Goal: Task Accomplishment & Management: Complete application form

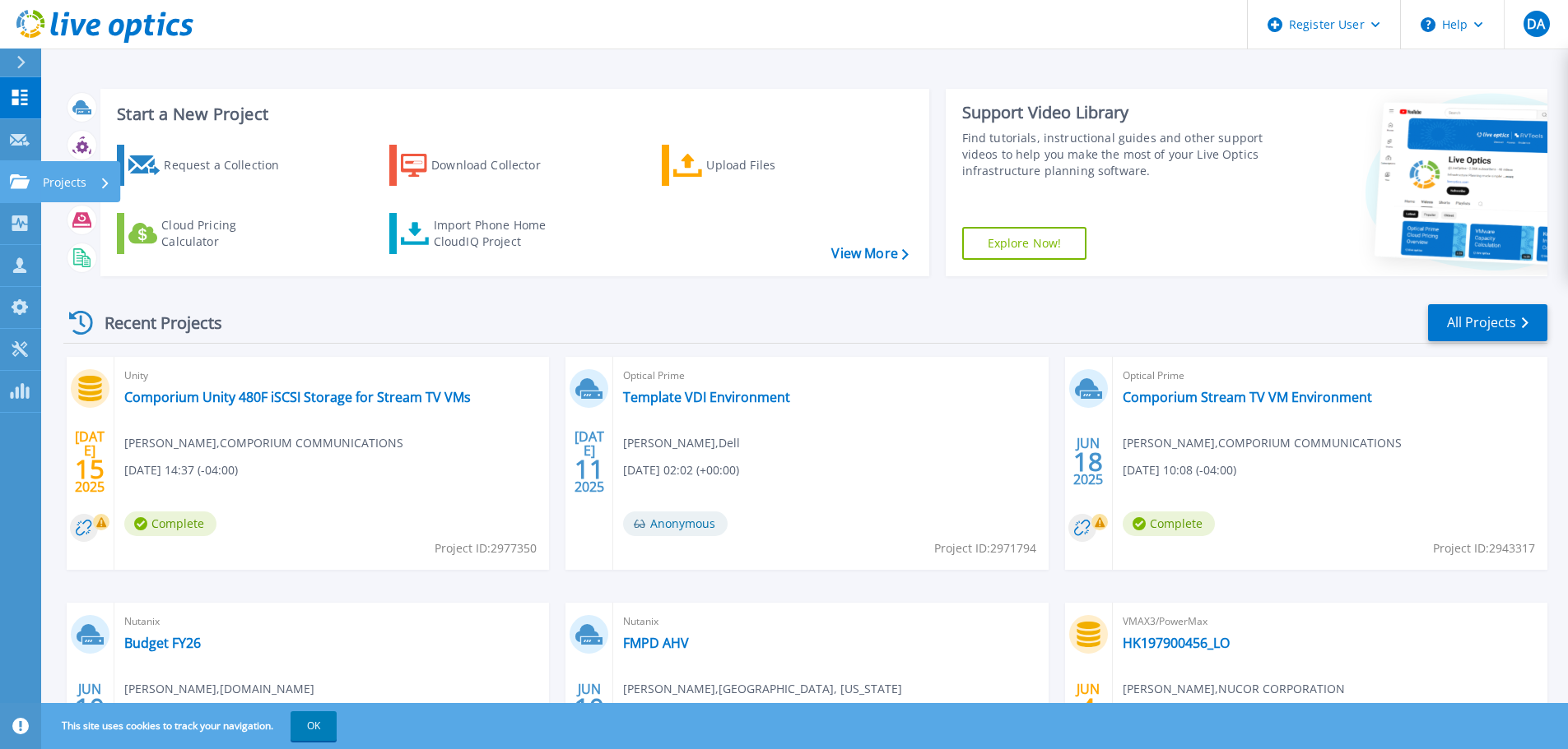
click at [18, 176] on icon at bounding box center [20, 180] width 20 height 14
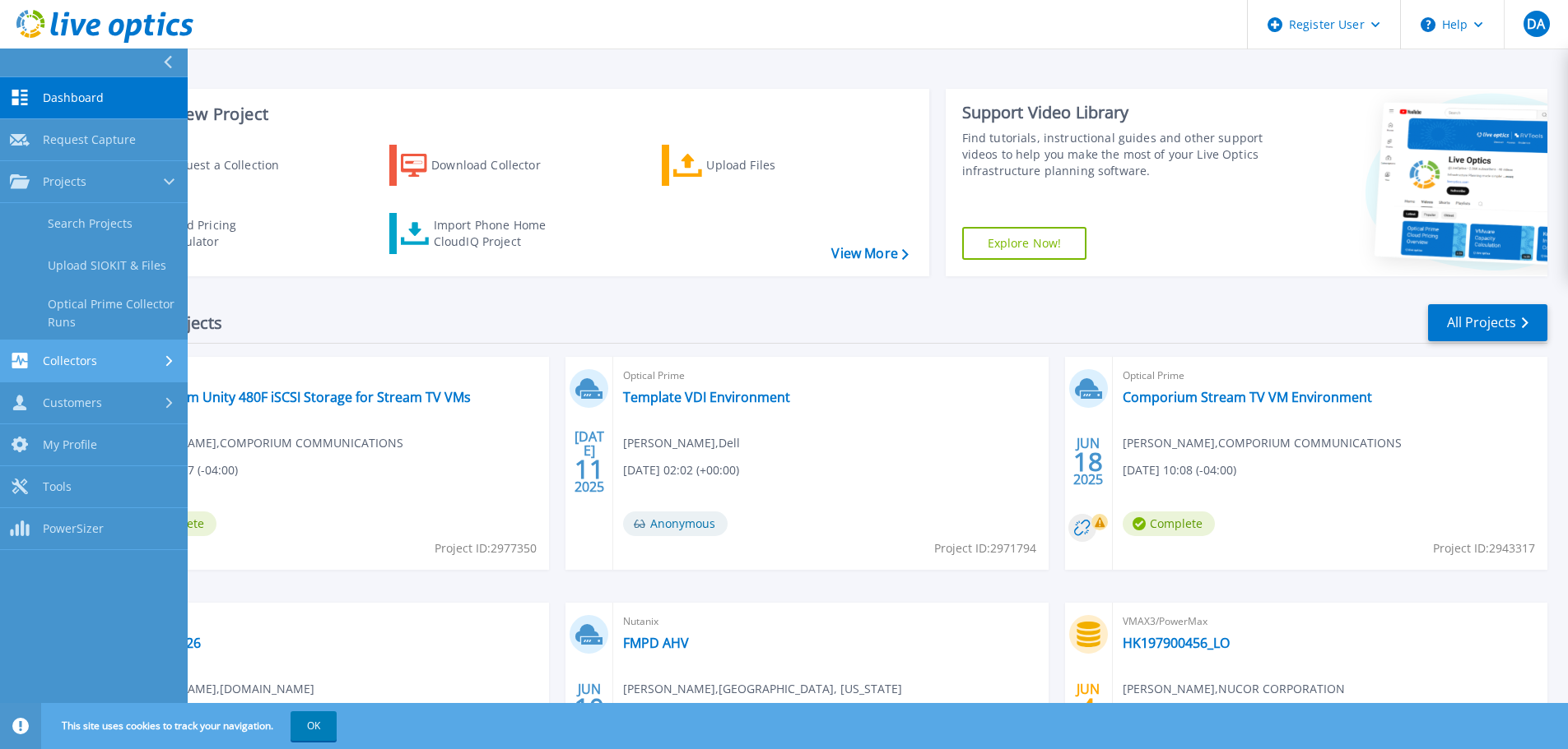
click at [60, 366] on span "Collectors" at bounding box center [70, 361] width 54 height 14
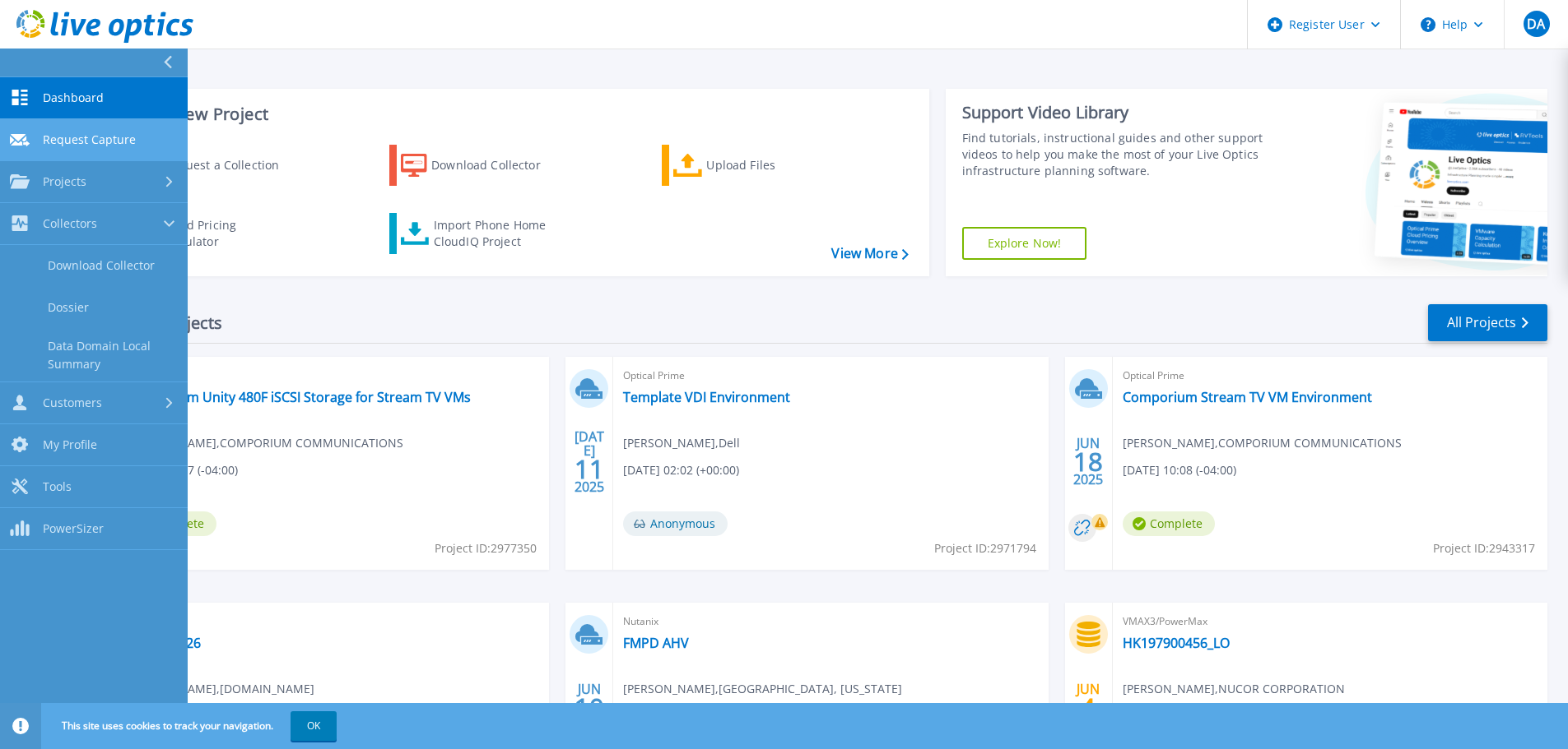
click at [116, 125] on link "Request Capture Request Capture" at bounding box center [94, 140] width 188 height 42
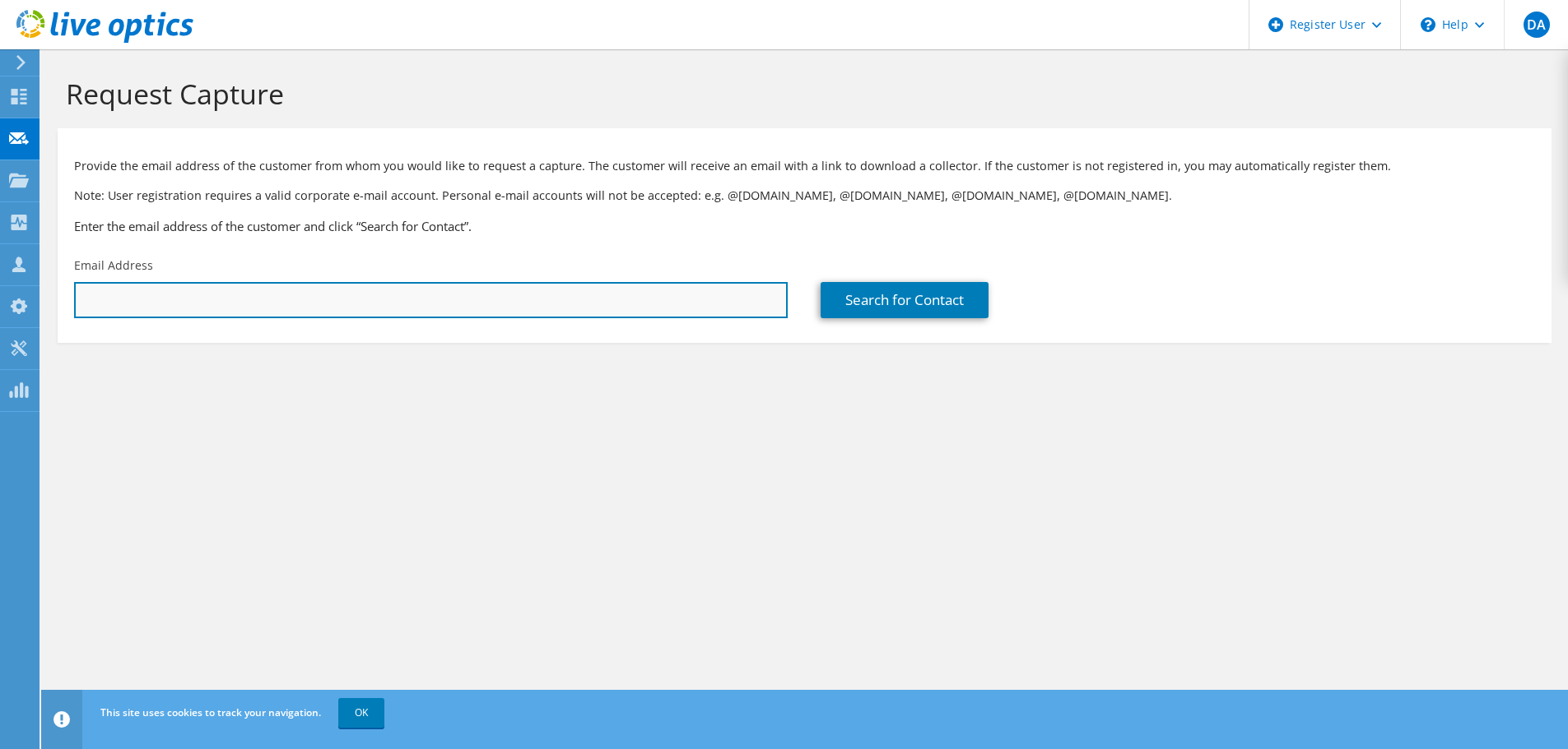
click at [428, 312] on input "text" at bounding box center [431, 301] width 713 height 36
paste input "[PERSON_NAME] <[EMAIL_ADDRESS][DOMAIN_NAME]>"
drag, startPoint x: 149, startPoint y: 301, endPoint x: -14, endPoint y: 302, distance: 163.0
click at [0, 302] on html "DA Dell User [PERSON_NAME] [PERSON_NAME][EMAIL_ADDRESS][DOMAIN_NAME] Dell My Pr…" at bounding box center [784, 374] width 1568 height 749
click at [452, 290] on input "[EMAIL_ADDRESS][DOMAIN_NAME]>" at bounding box center [431, 301] width 713 height 36
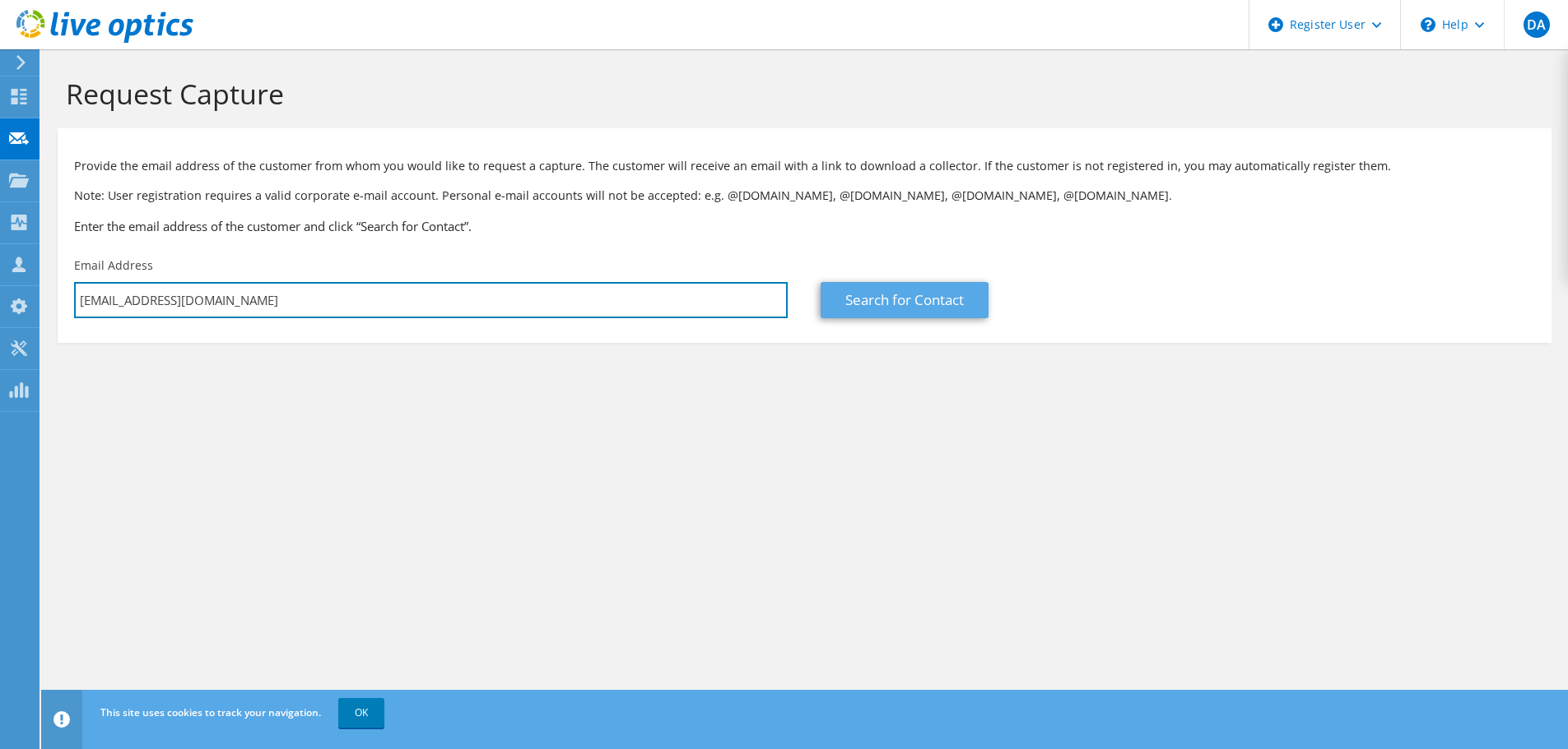
type input "[EMAIL_ADDRESS][DOMAIN_NAME]"
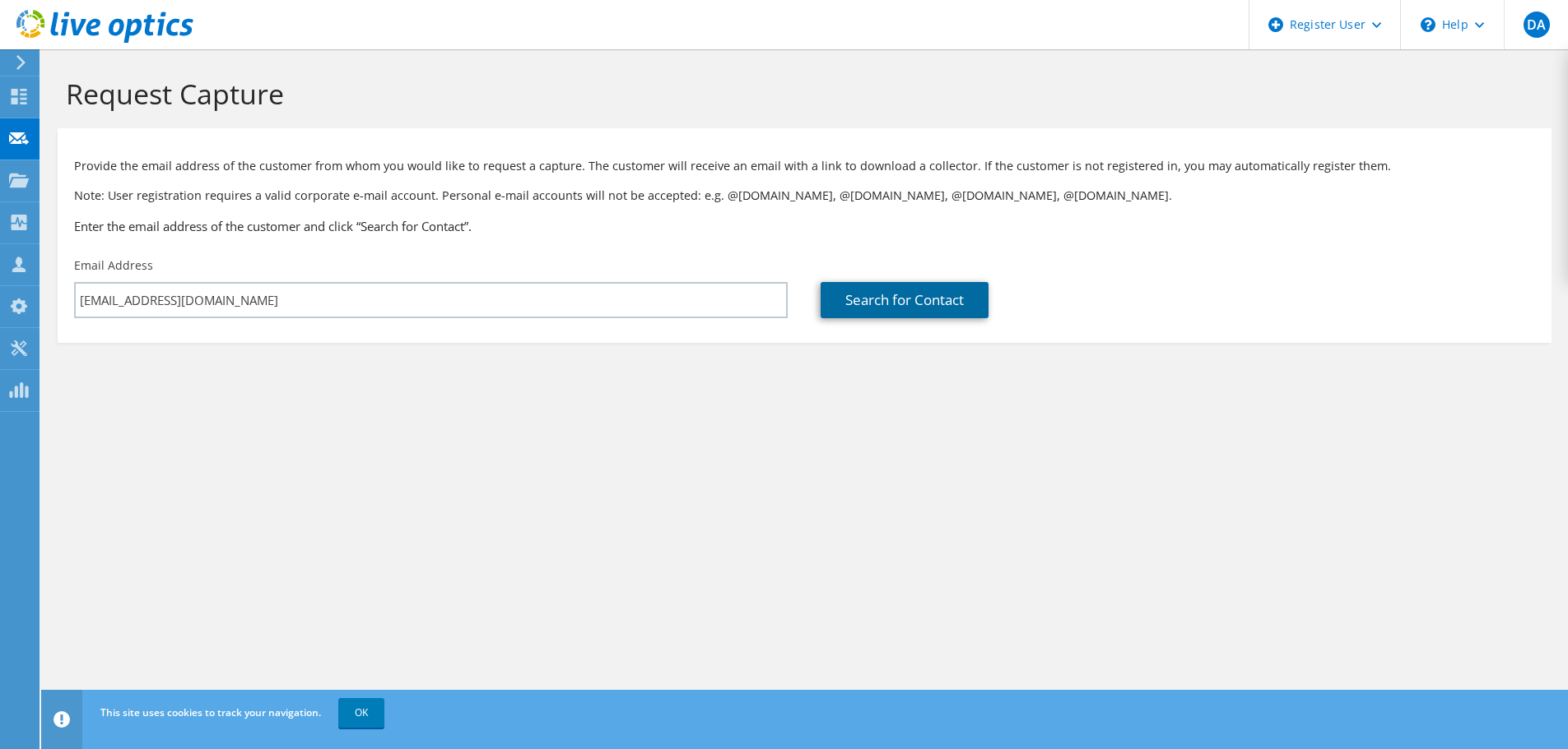
click at [920, 290] on link "Search for Contact" at bounding box center [905, 301] width 168 height 36
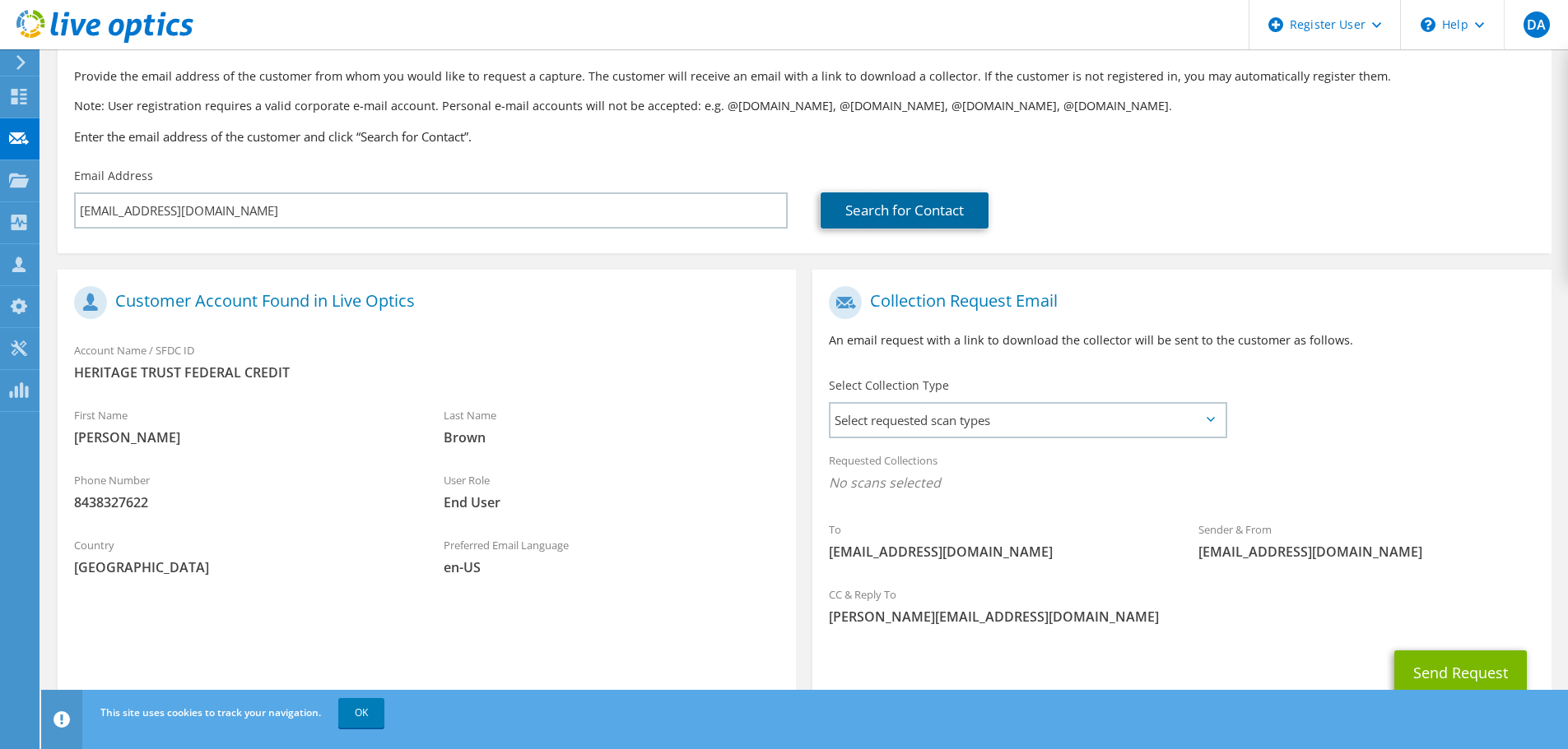
scroll to position [151, 0]
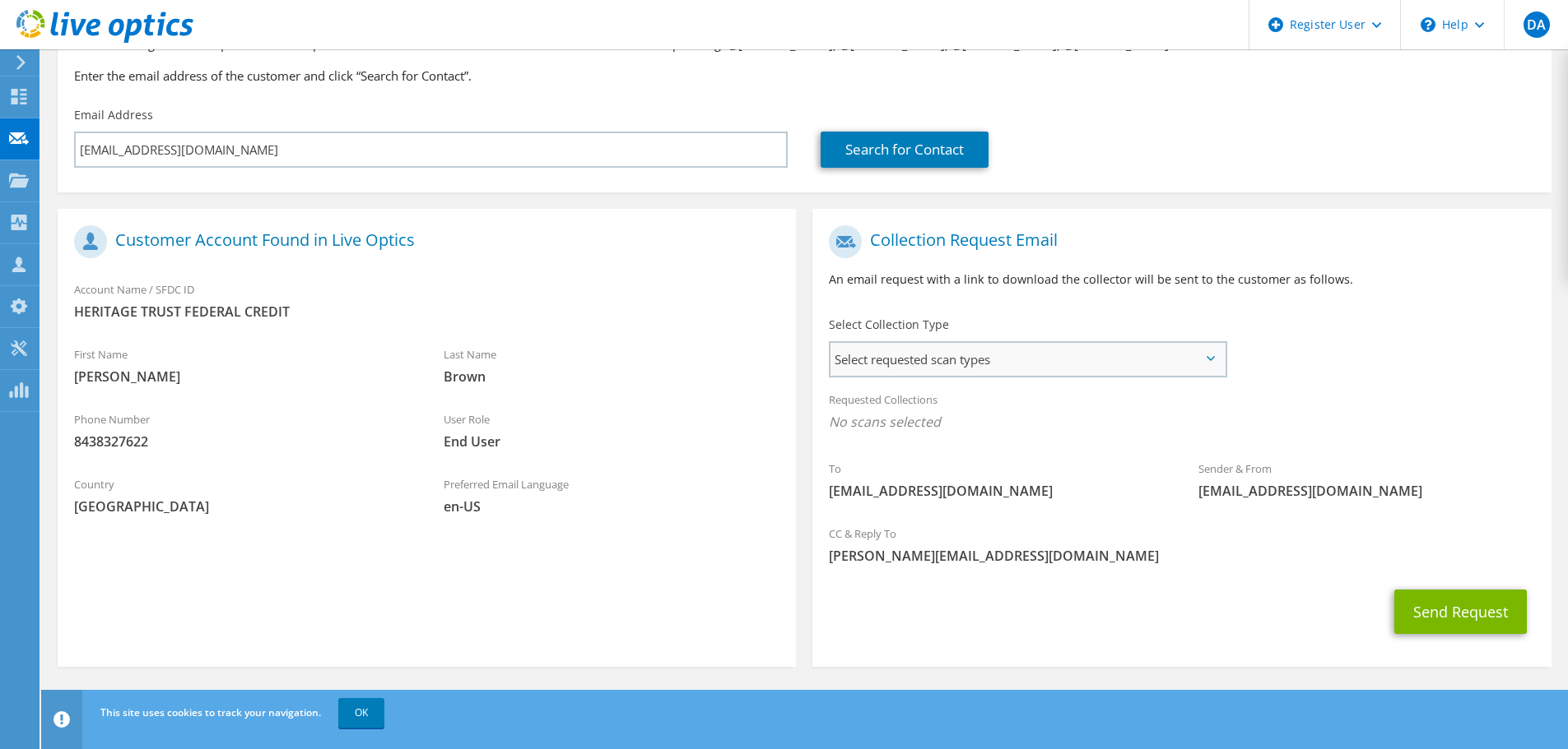
click at [1062, 375] on span "Select requested scan types" at bounding box center [1027, 359] width 394 height 32
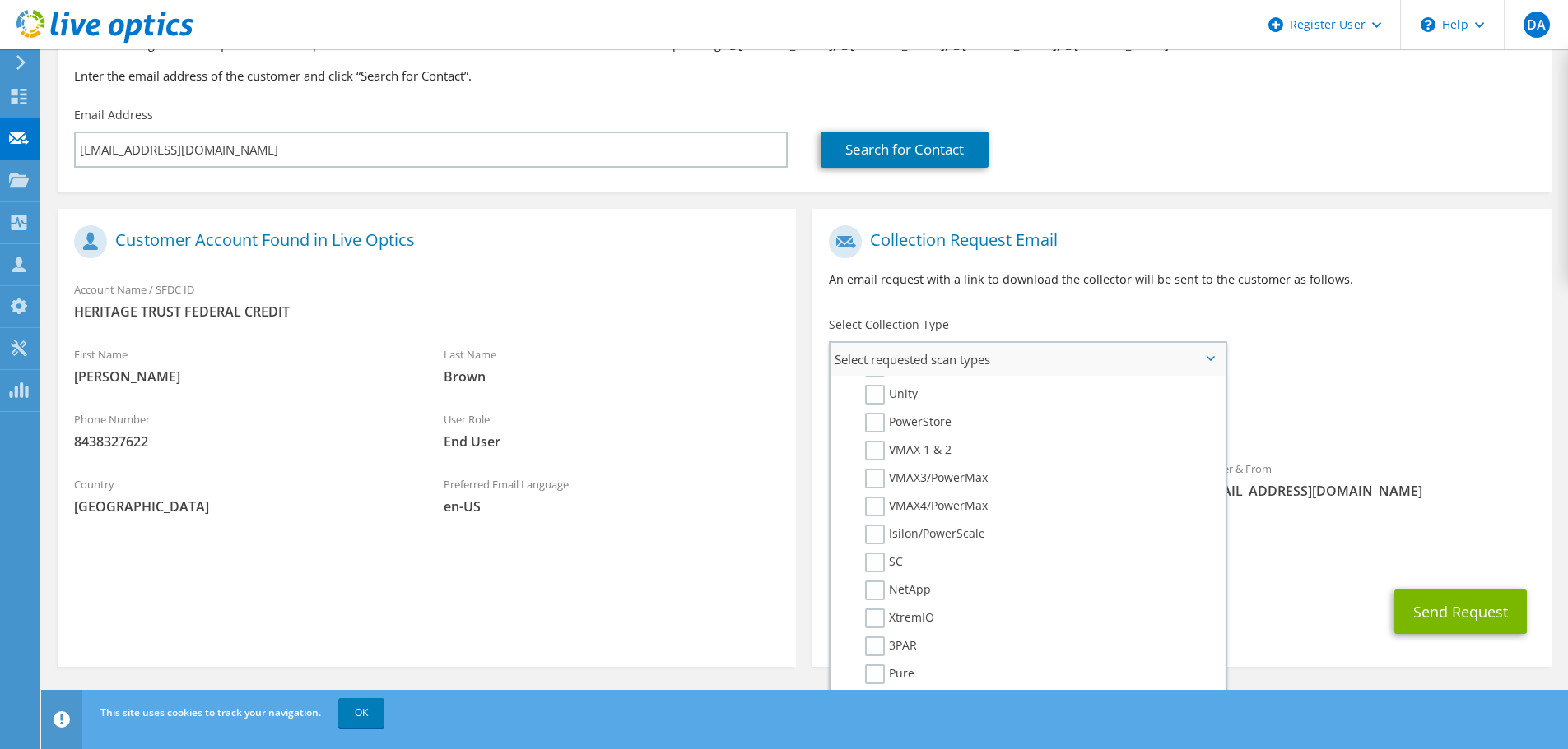
scroll to position [329, 0]
click at [875, 405] on label "Unity" at bounding box center [891, 396] width 52 height 20
click at [0, 0] on input "Unity" at bounding box center [0, 0] width 0 height 0
click at [868, 431] on label "PowerStore" at bounding box center [908, 424] width 87 height 20
click at [0, 0] on input "PowerStore" at bounding box center [0, 0] width 0 height 0
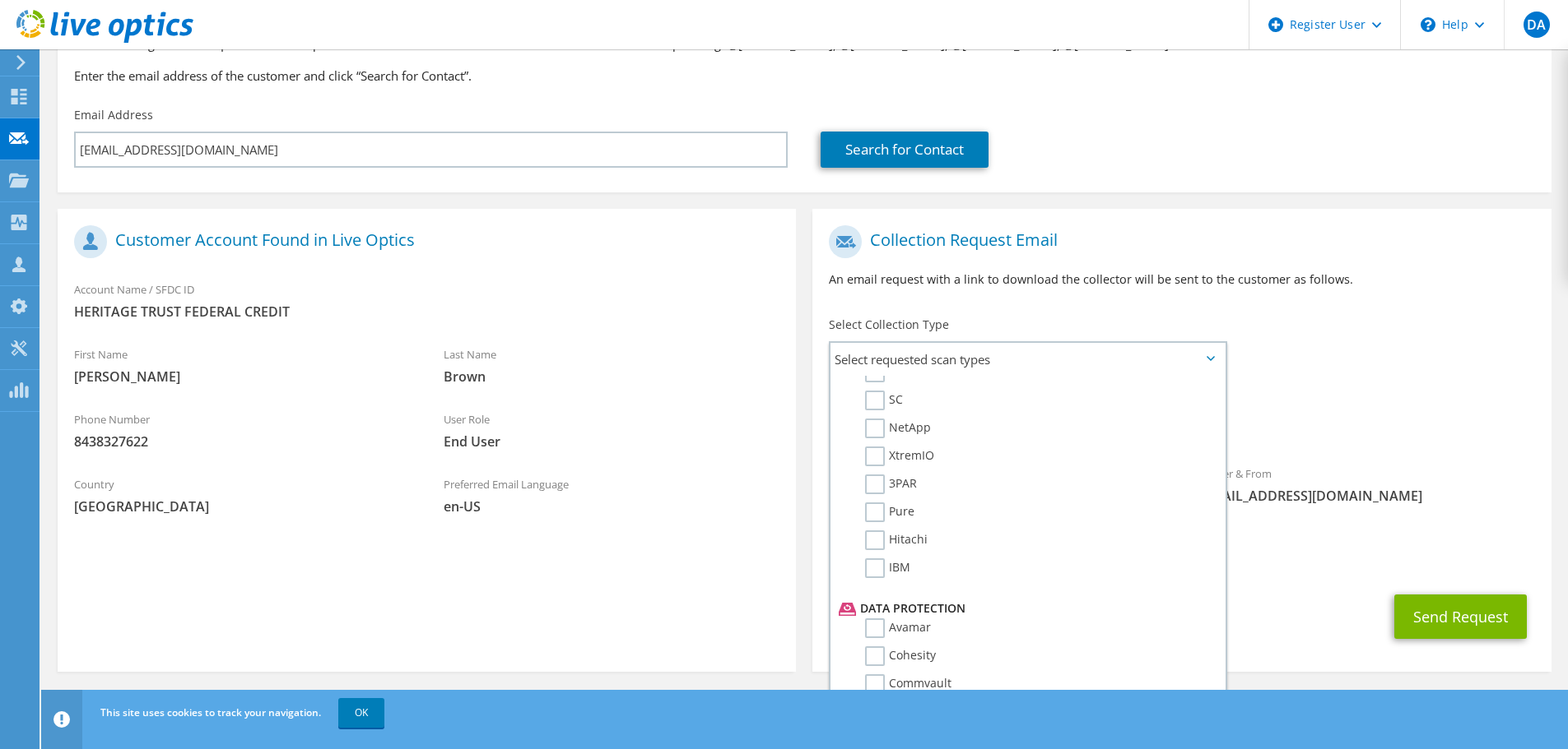
scroll to position [494, 0]
click at [1444, 614] on button "Send Request" at bounding box center [1460, 616] width 133 height 44
